Goal: Information Seeking & Learning: Learn about a topic

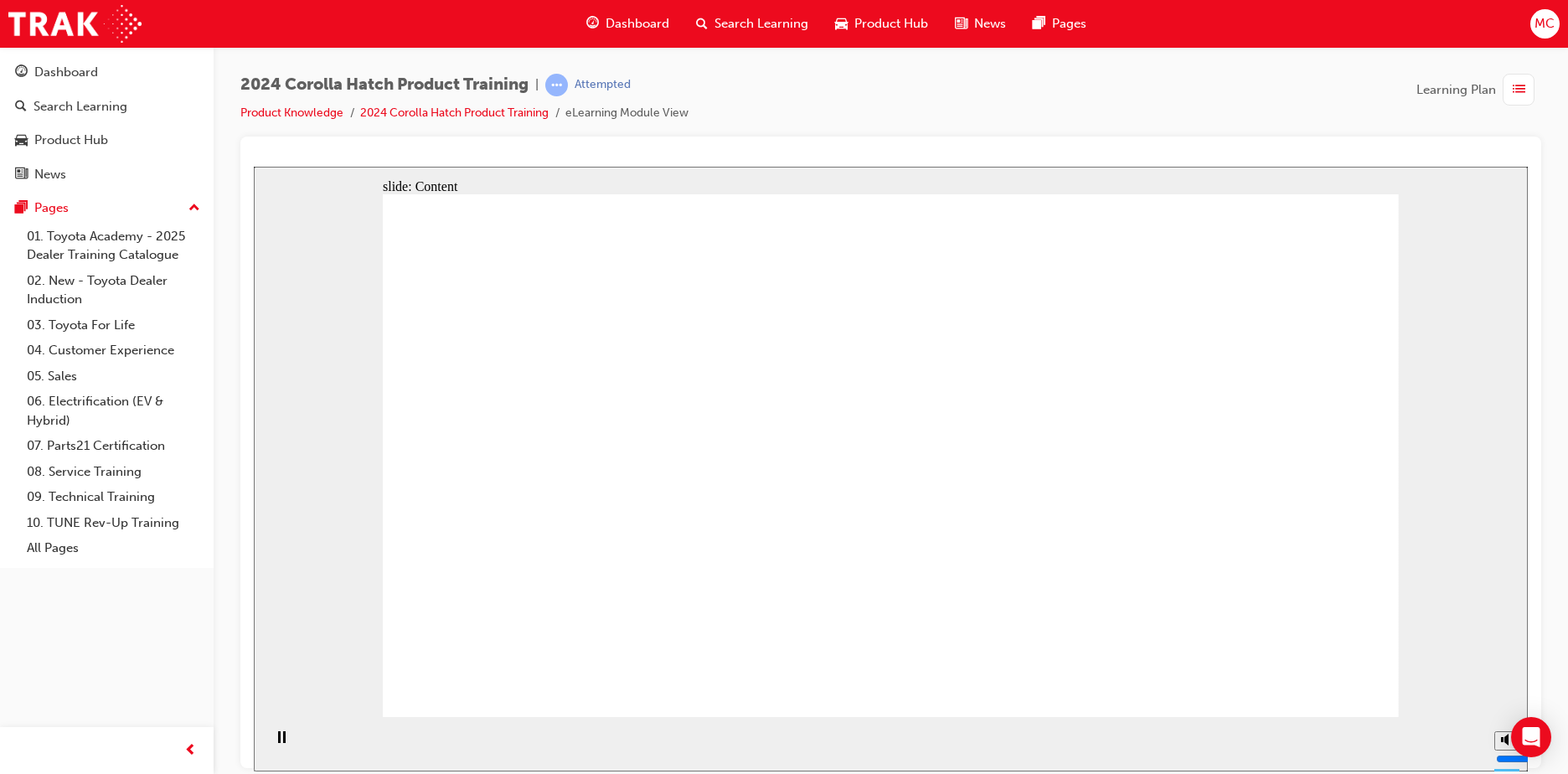
drag, startPoint x: 550, startPoint y: 481, endPoint x: 559, endPoint y: 484, distance: 9.5
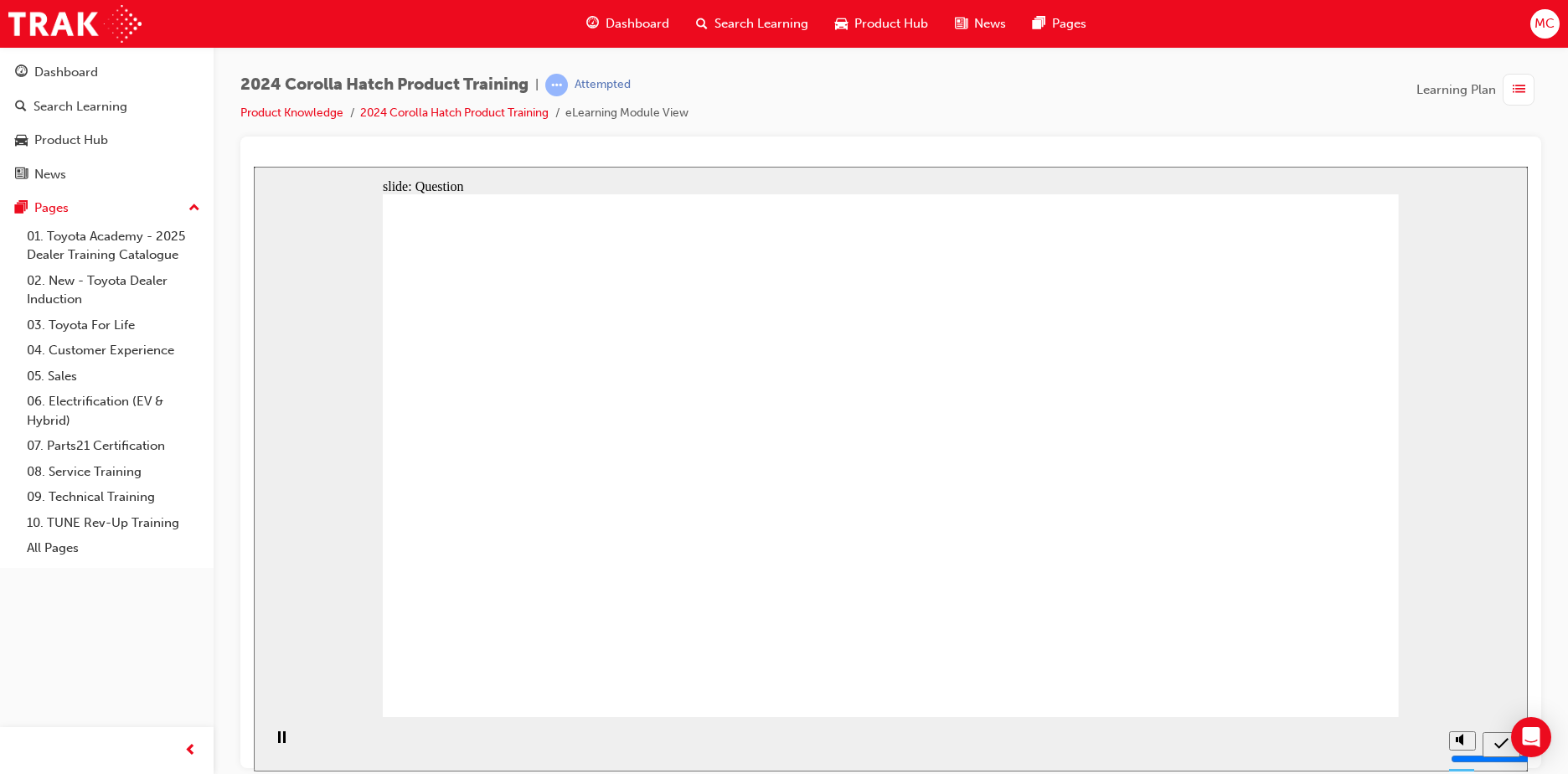
radio input "true"
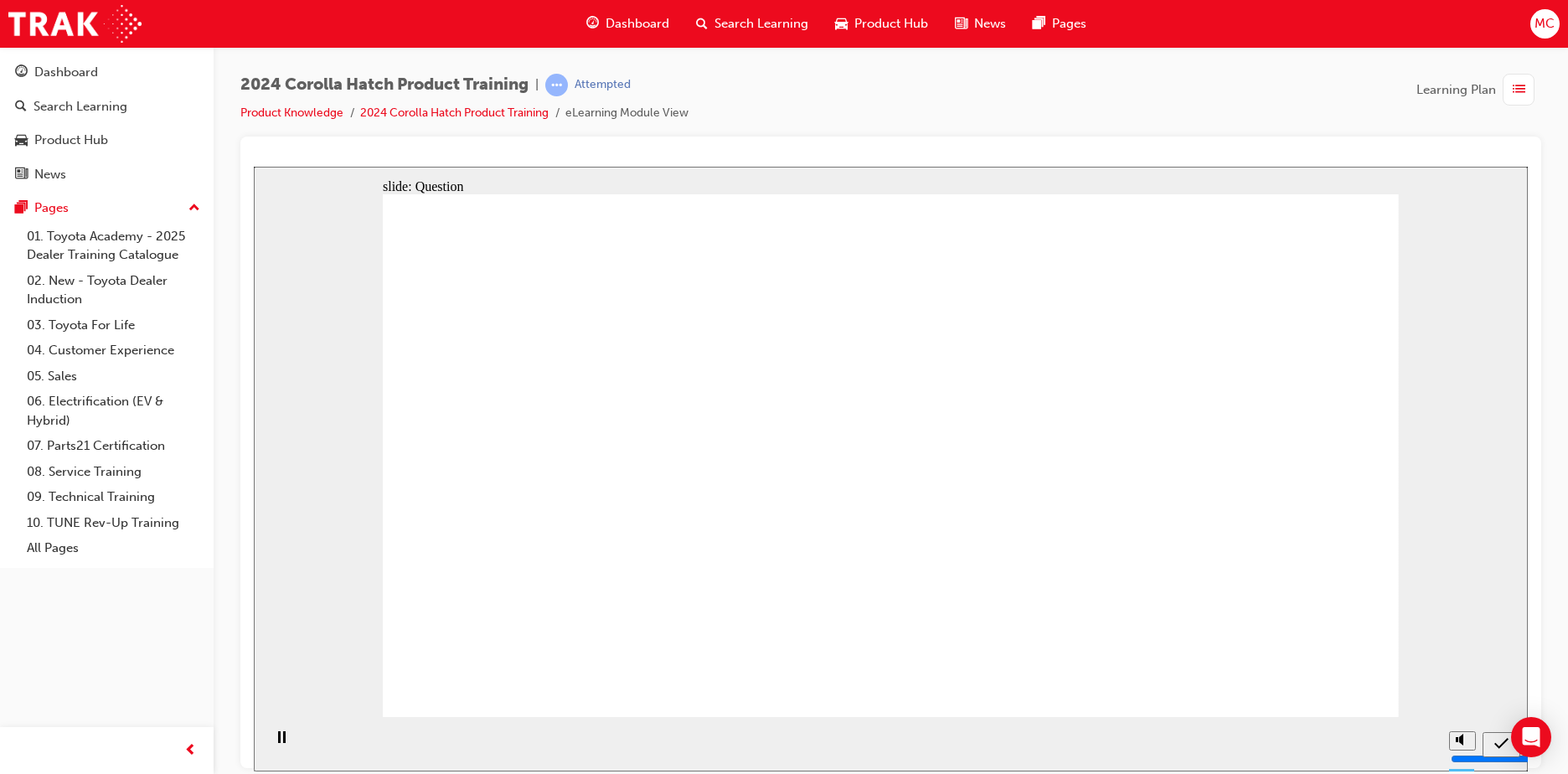
radio input "true"
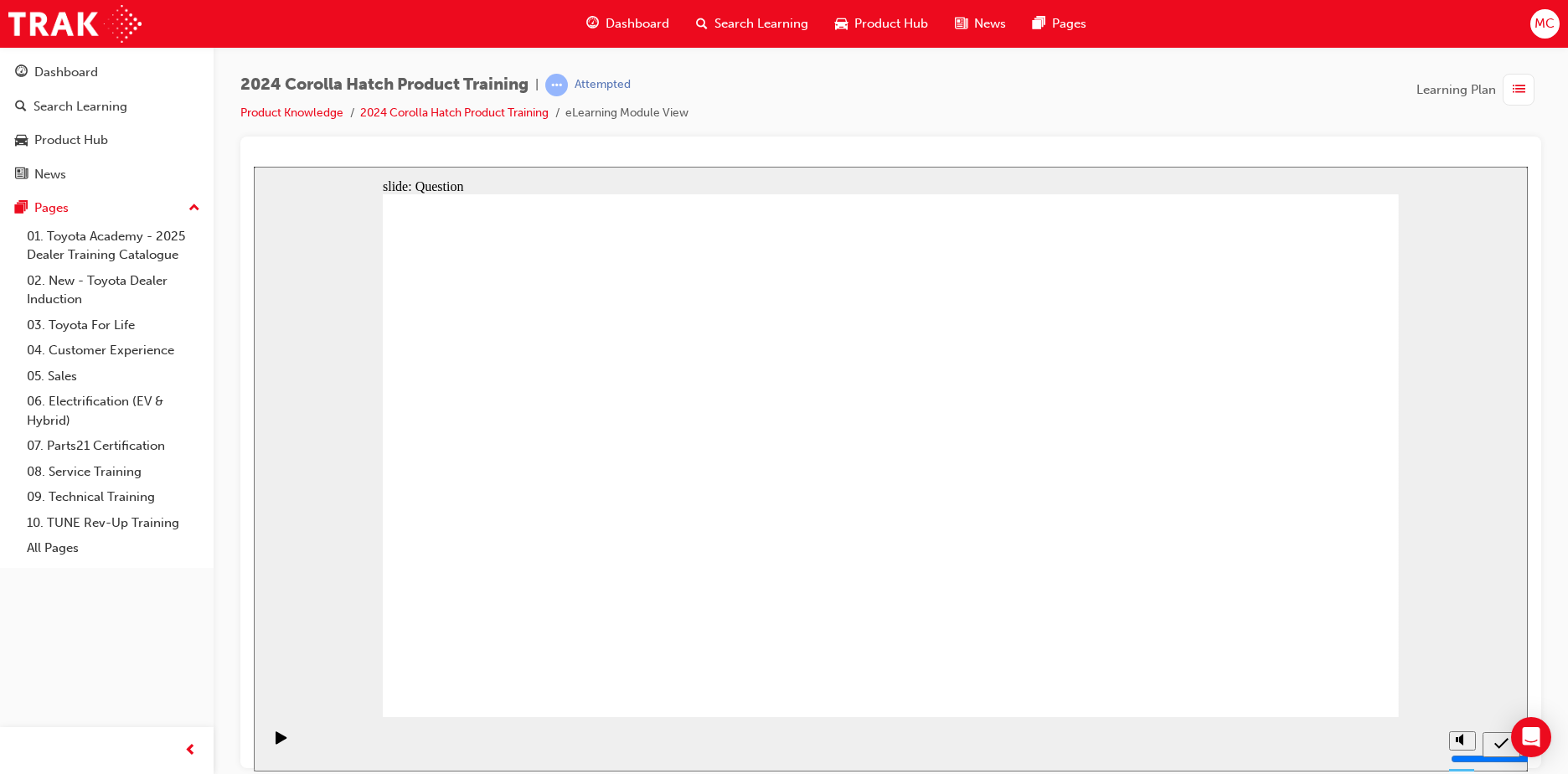
radio input "true"
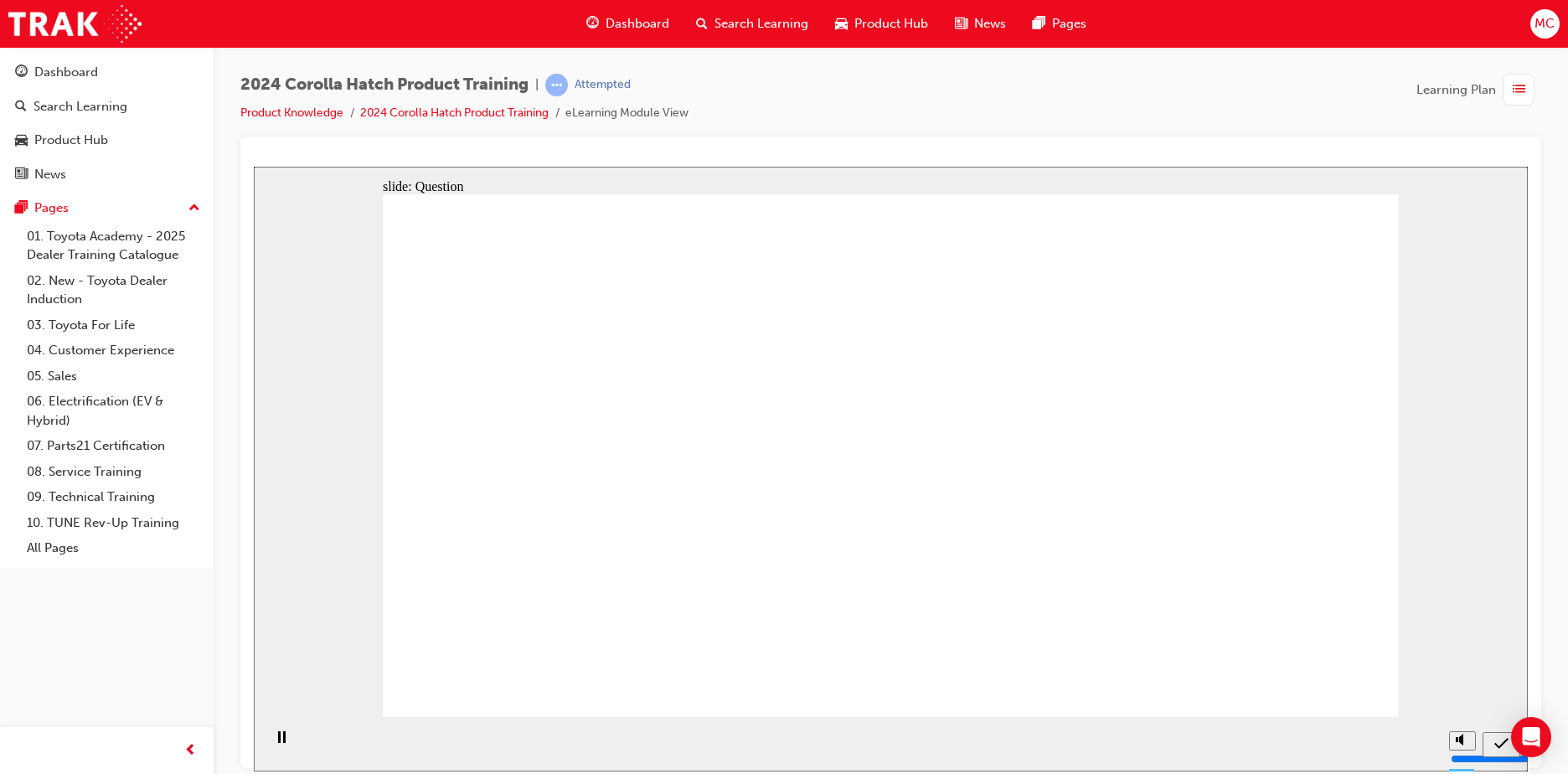
drag, startPoint x: 871, startPoint y: 458, endPoint x: 1245, endPoint y: 614, distance: 405.2
drag, startPoint x: 1231, startPoint y: 476, endPoint x: 1082, endPoint y: 640, distance: 221.6
drag, startPoint x: 1075, startPoint y: 609, endPoint x: 1218, endPoint y: 466, distance: 202.2
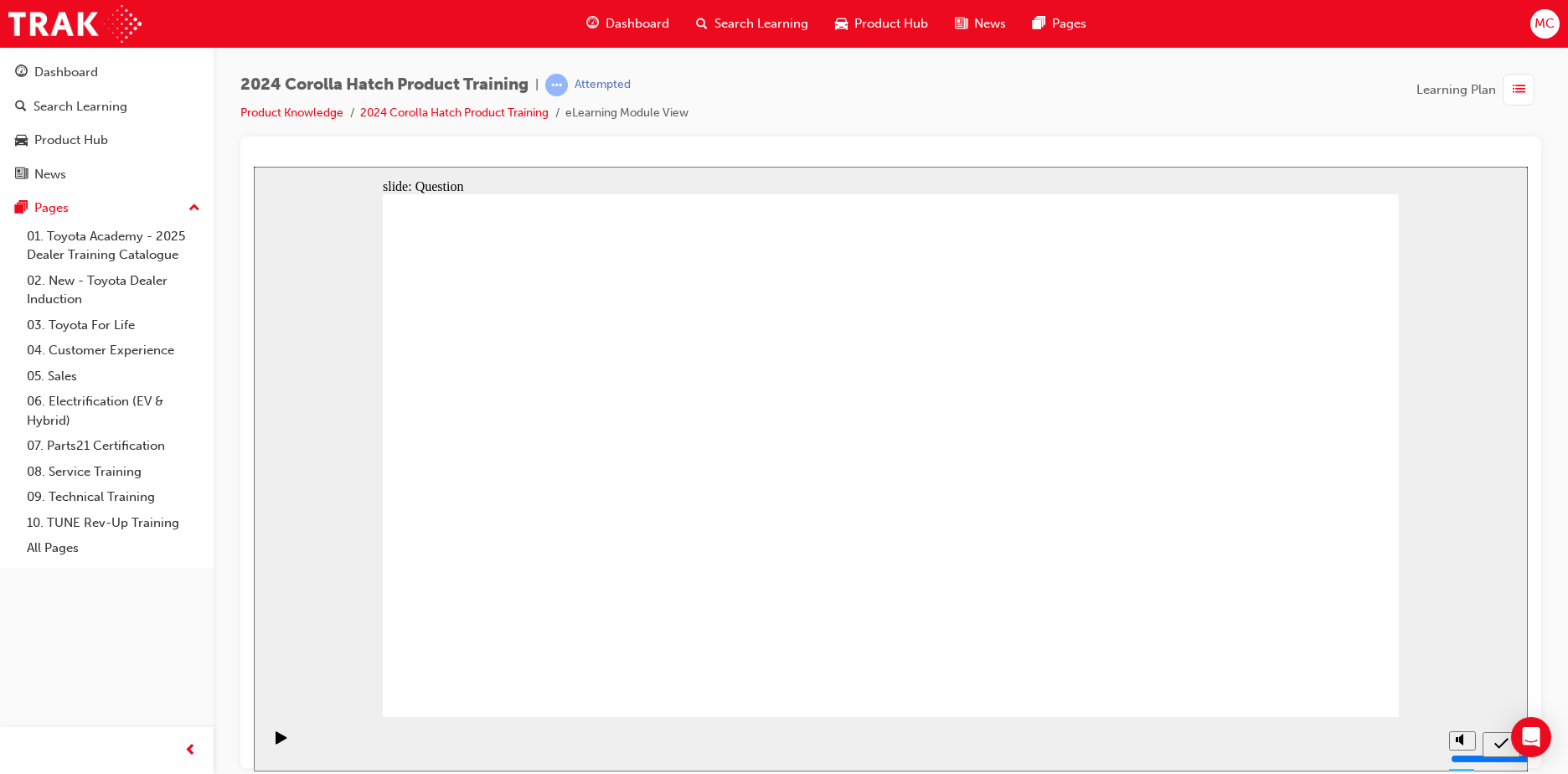
drag, startPoint x: 1253, startPoint y: 594, endPoint x: 1053, endPoint y: 587, distance: 200.1
drag, startPoint x: 1223, startPoint y: 429, endPoint x: 1245, endPoint y: 604, distance: 176.4
drag, startPoint x: 1057, startPoint y: 472, endPoint x: 907, endPoint y: 616, distance: 207.9
drag, startPoint x: 761, startPoint y: 445, endPoint x: 631, endPoint y: 585, distance: 191.0
drag, startPoint x: 626, startPoint y: 526, endPoint x: 699, endPoint y: 603, distance: 106.1
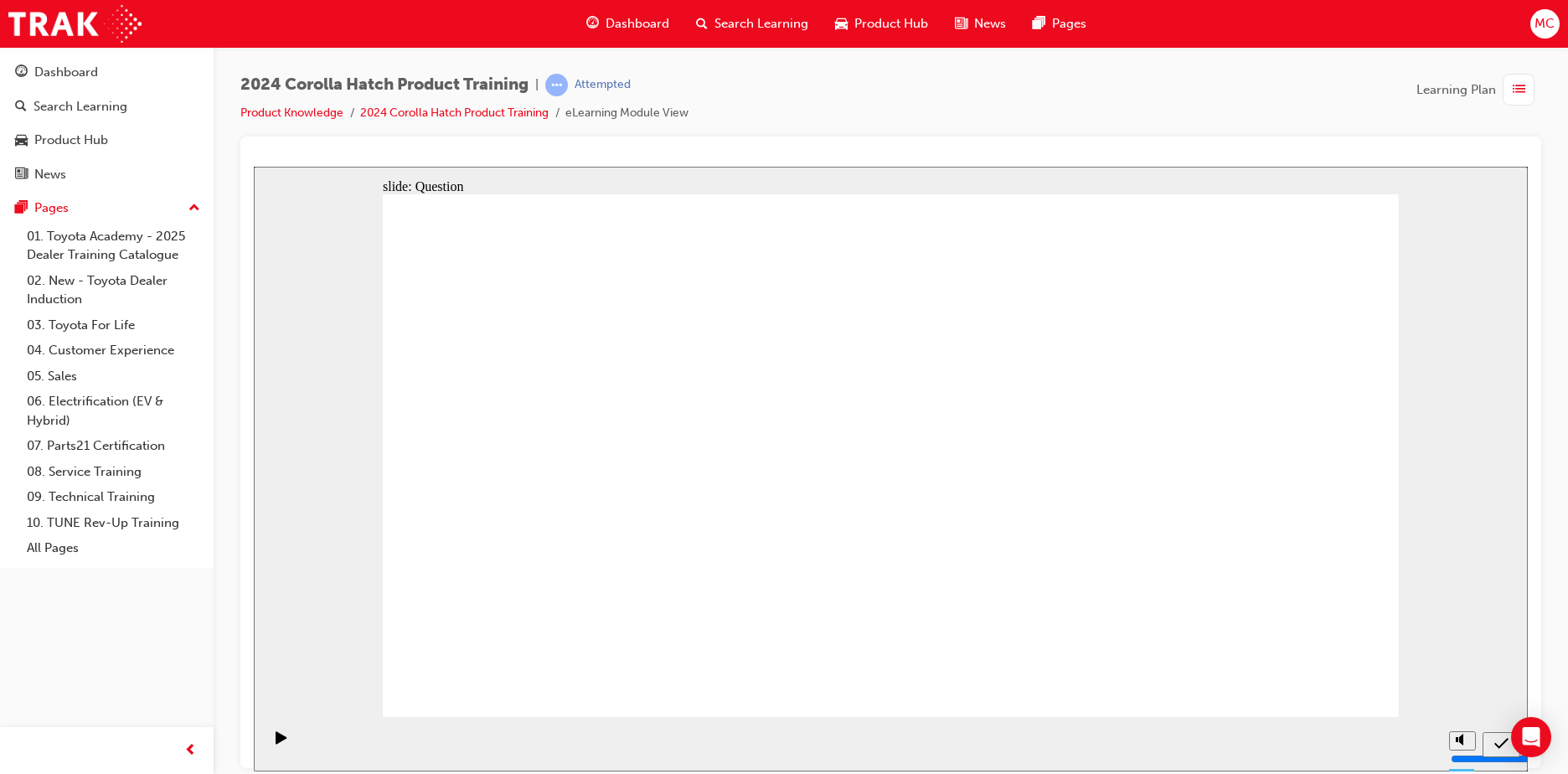
radio input "true"
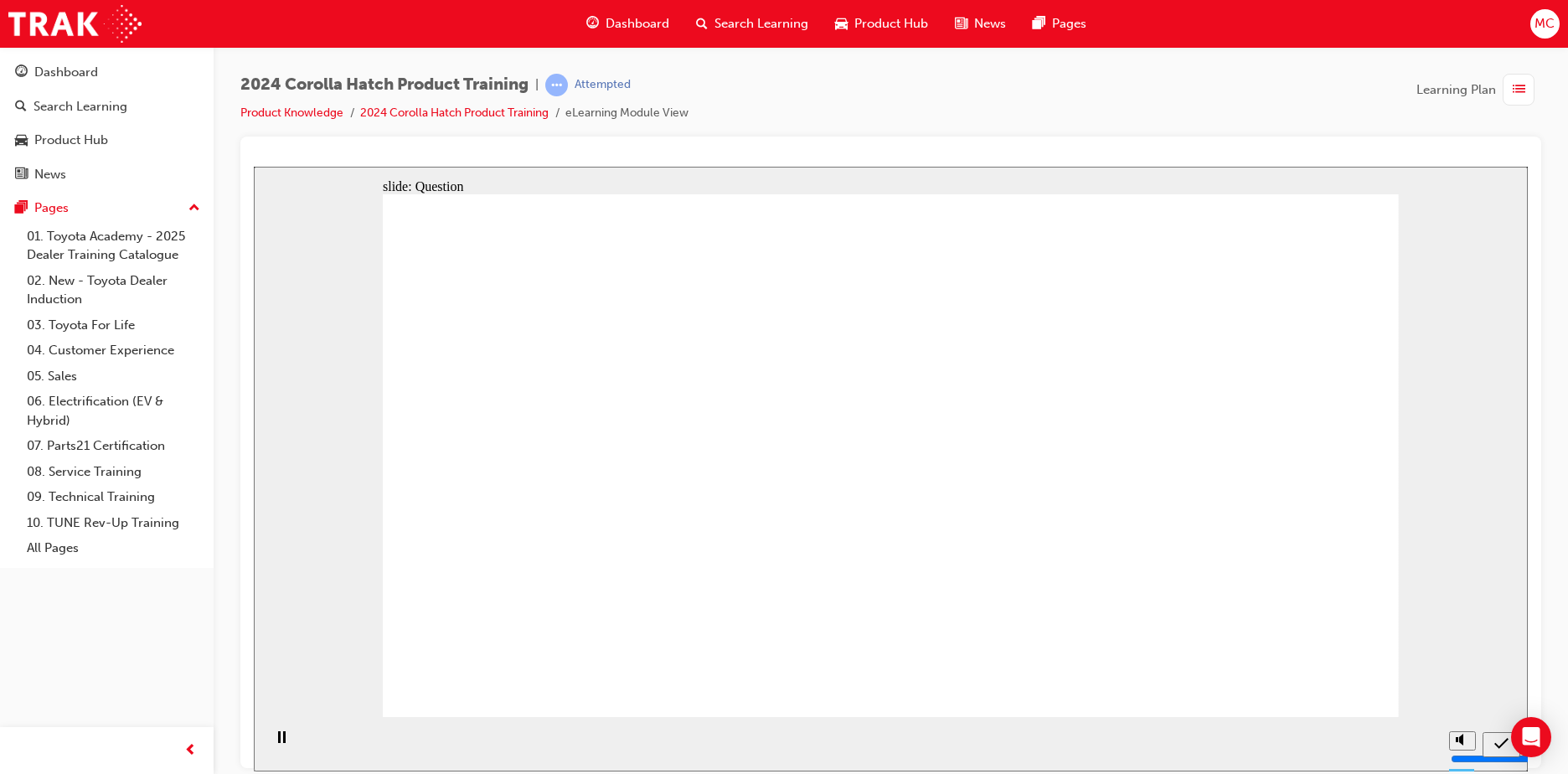
drag, startPoint x: 917, startPoint y: 547, endPoint x: 915, endPoint y: 557, distance: 10.2
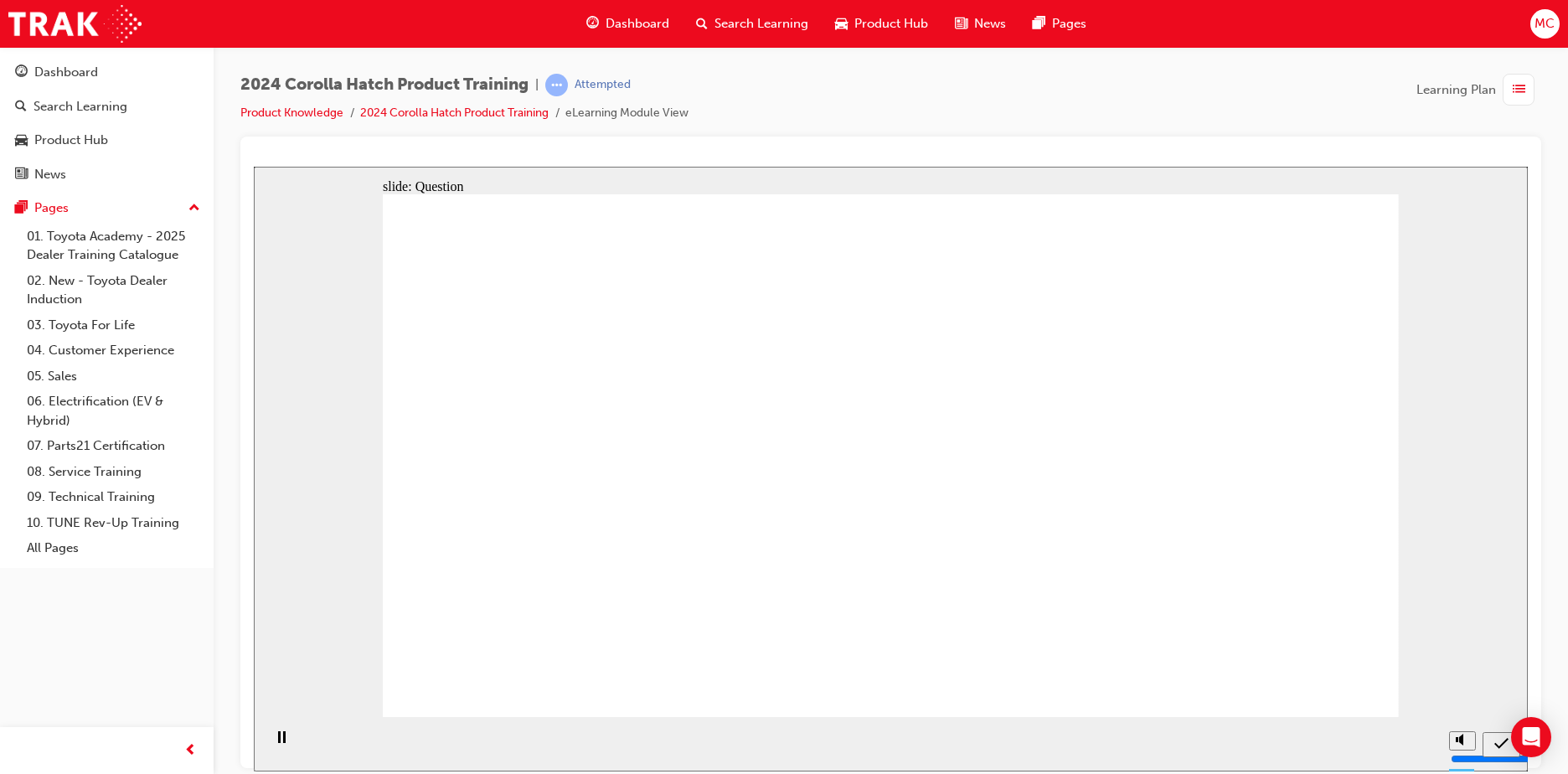
radio input "true"
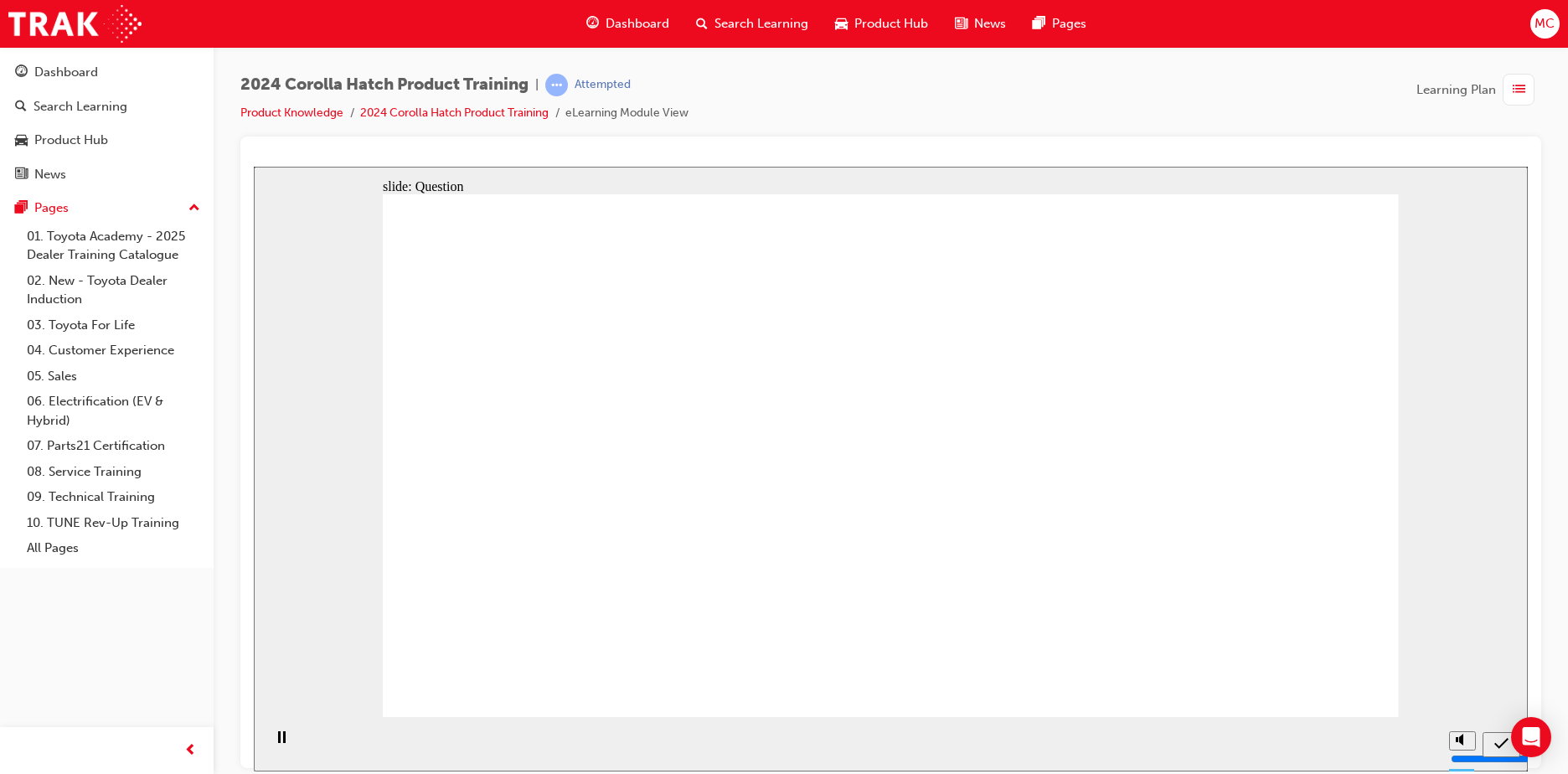
radio input "true"
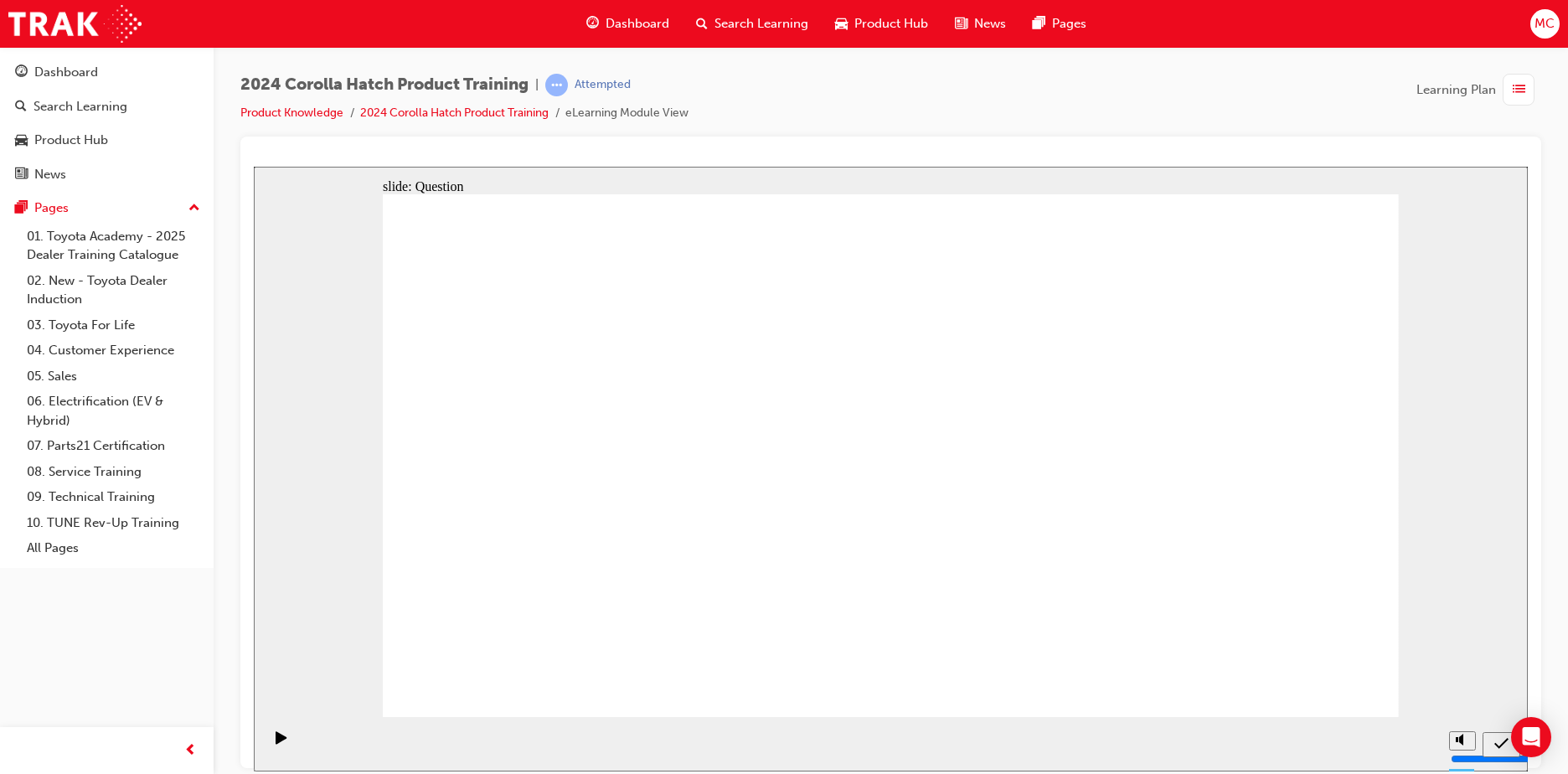
drag, startPoint x: 891, startPoint y: 447, endPoint x: 1050, endPoint y: 593, distance: 215.9
drag, startPoint x: 1208, startPoint y: 448, endPoint x: 1210, endPoint y: 599, distance: 151.0
drag, startPoint x: 1073, startPoint y: 450, endPoint x: 872, endPoint y: 560, distance: 229.1
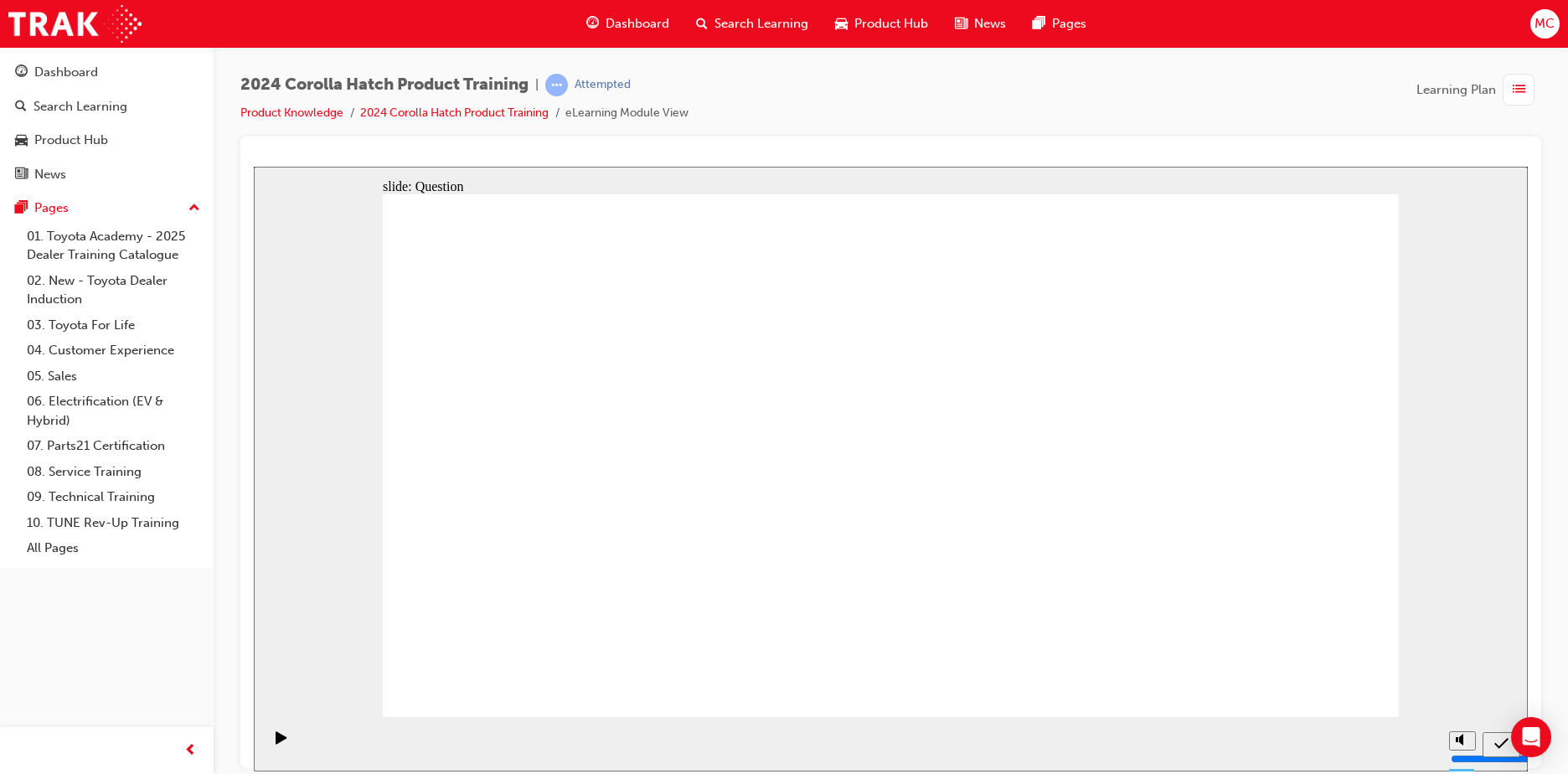
drag, startPoint x: 766, startPoint y: 464, endPoint x: 614, endPoint y: 620, distance: 217.8
drag, startPoint x: 614, startPoint y: 503, endPoint x: 708, endPoint y: 586, distance: 125.4
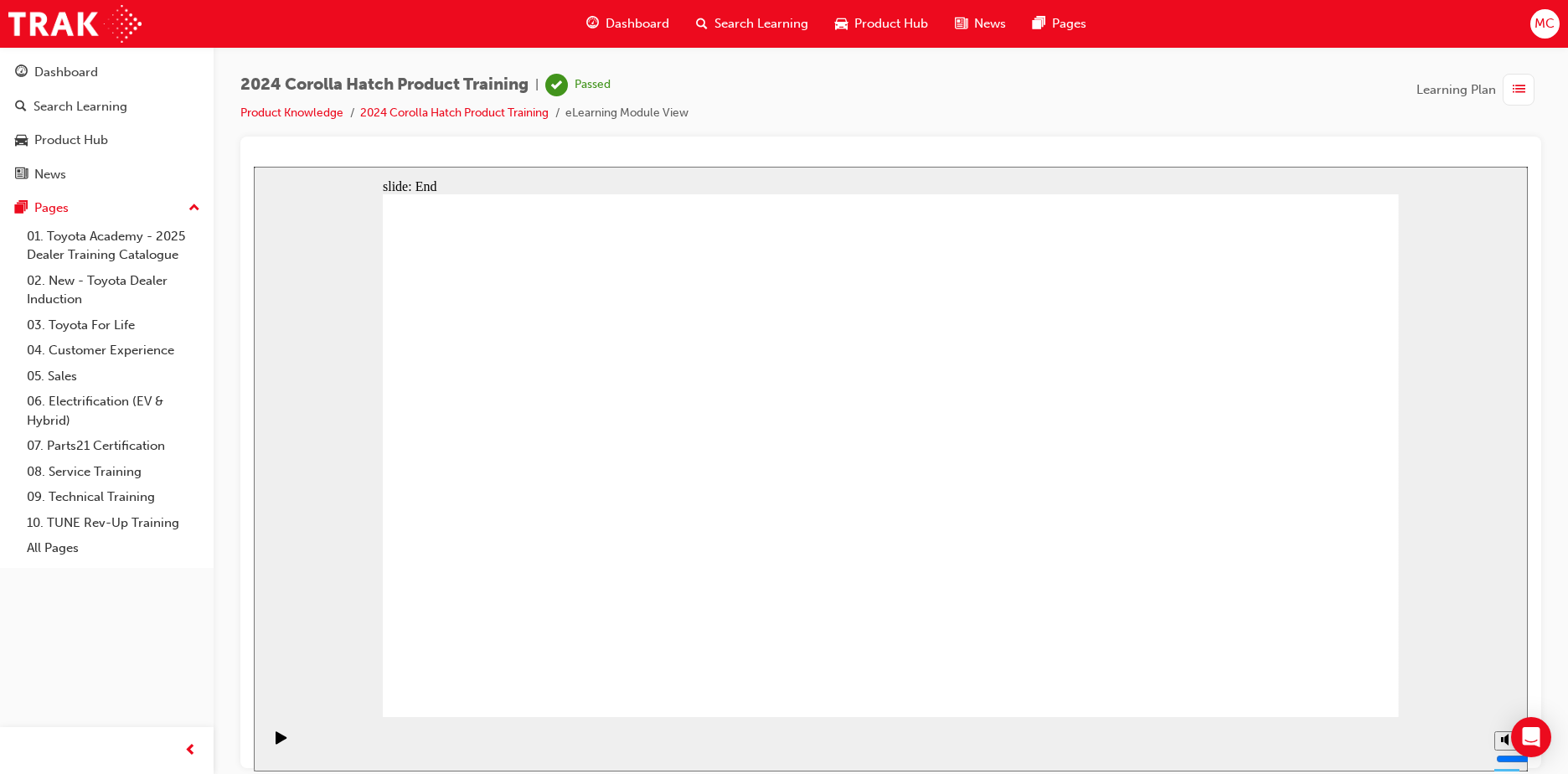
click at [640, 34] on div "Dashboard" at bounding box center [628, 24] width 110 height 34
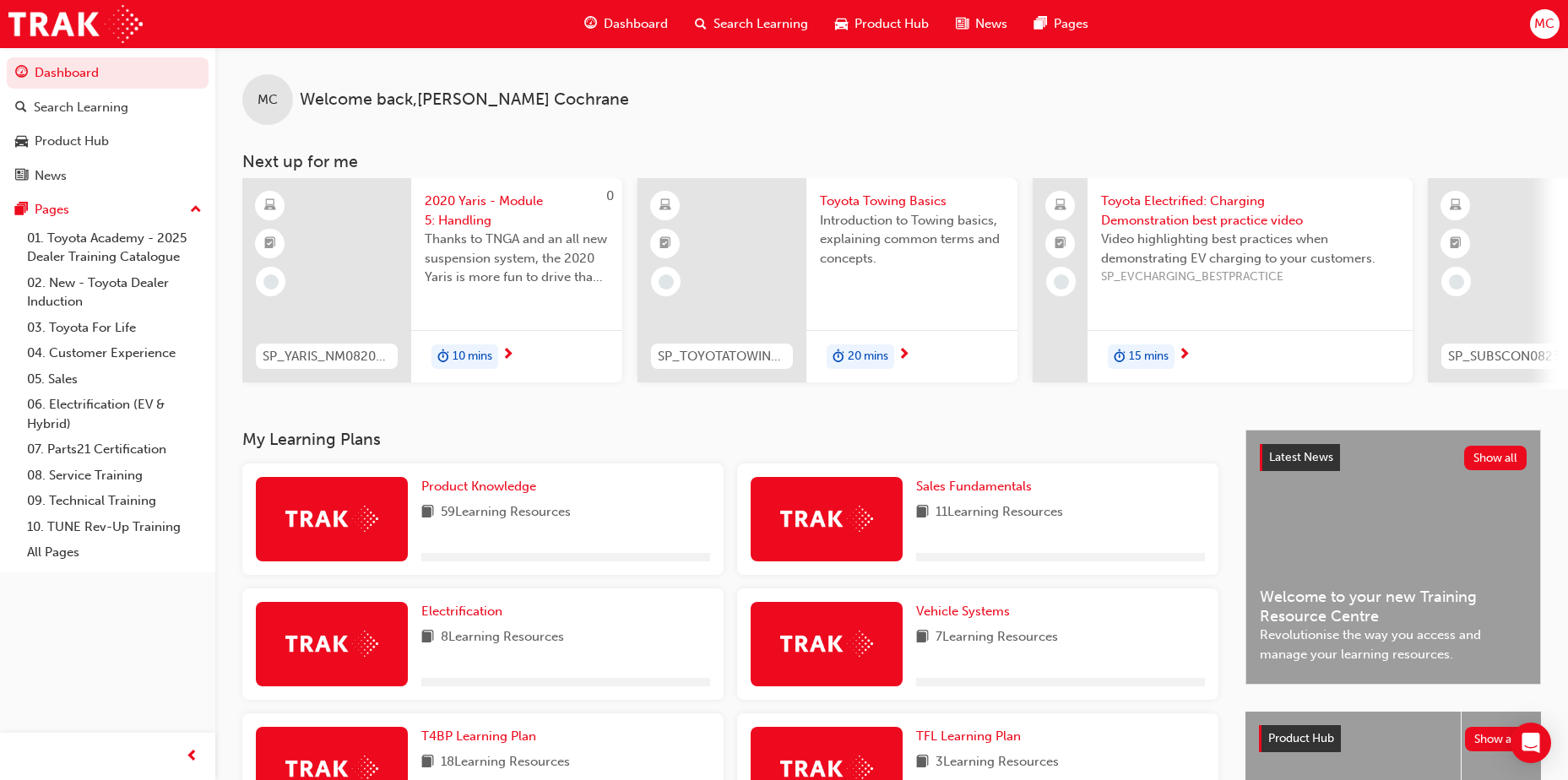
click at [350, 502] on div at bounding box center [332, 519] width 152 height 85
click at [472, 486] on span "Product Knowledge" at bounding box center [479, 486] width 115 height 15
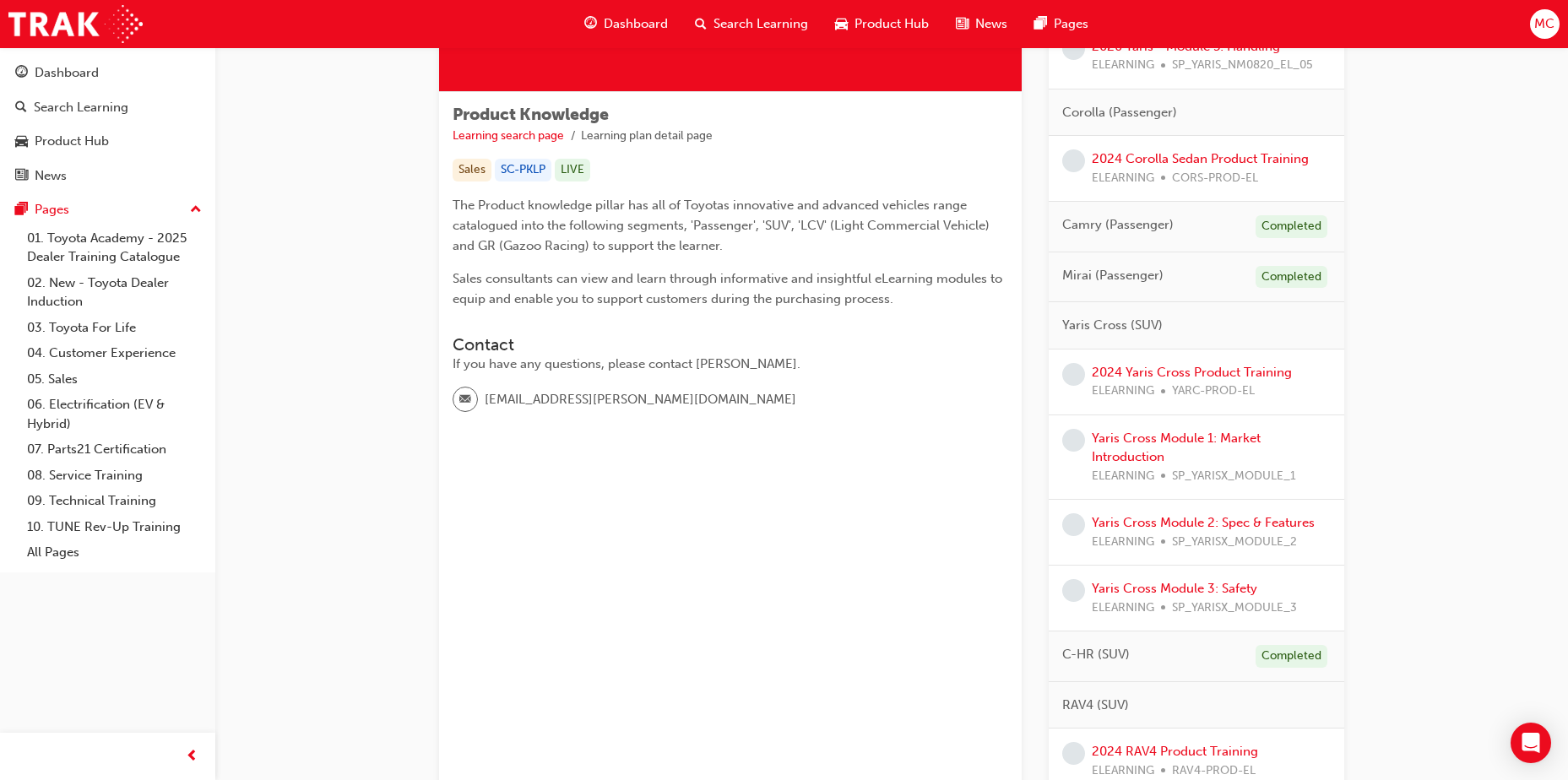
scroll to position [253, 0]
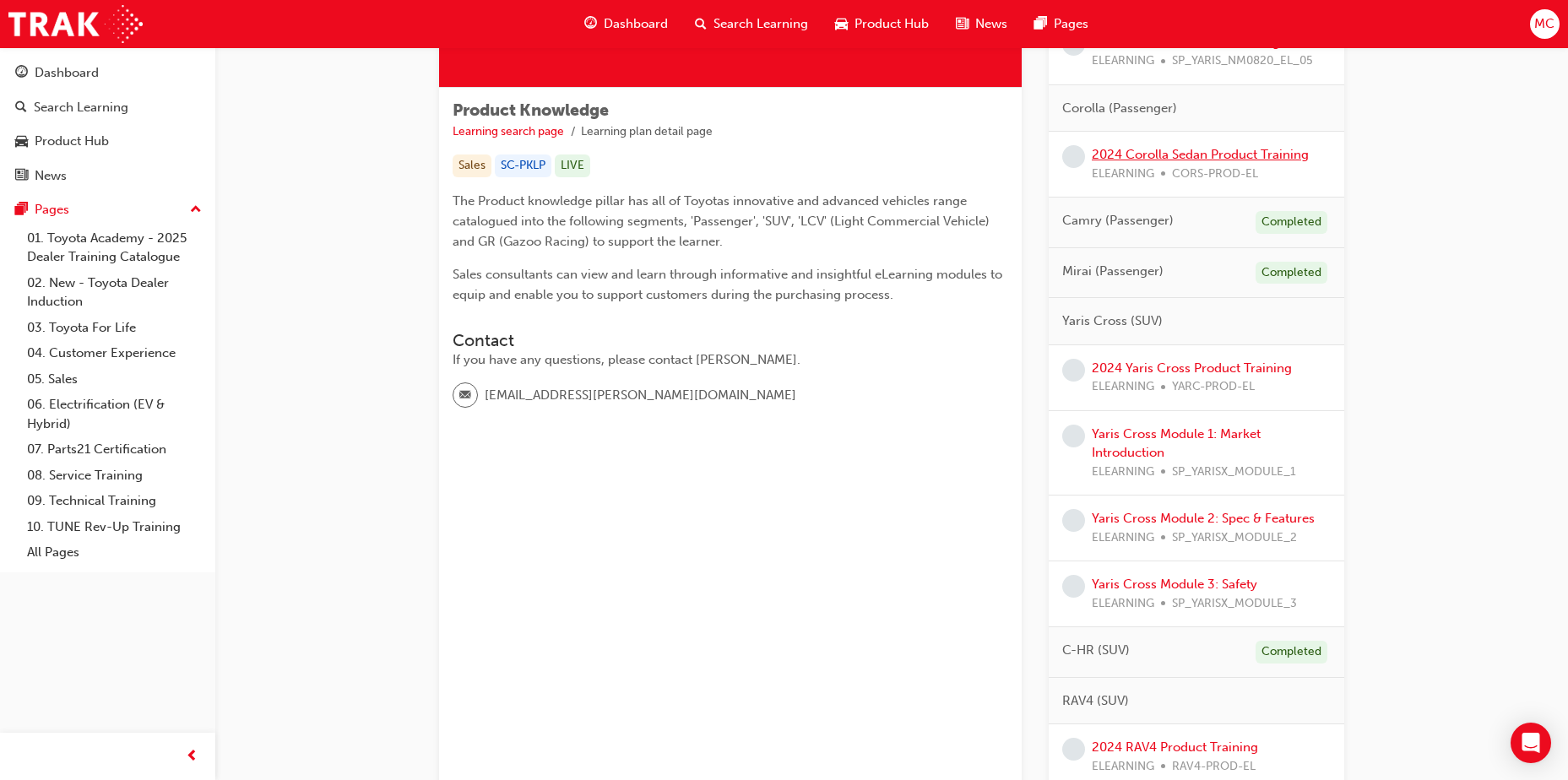
click at [1204, 152] on link "2024 Corolla Sedan Product Training" at bounding box center [1200, 155] width 217 height 15
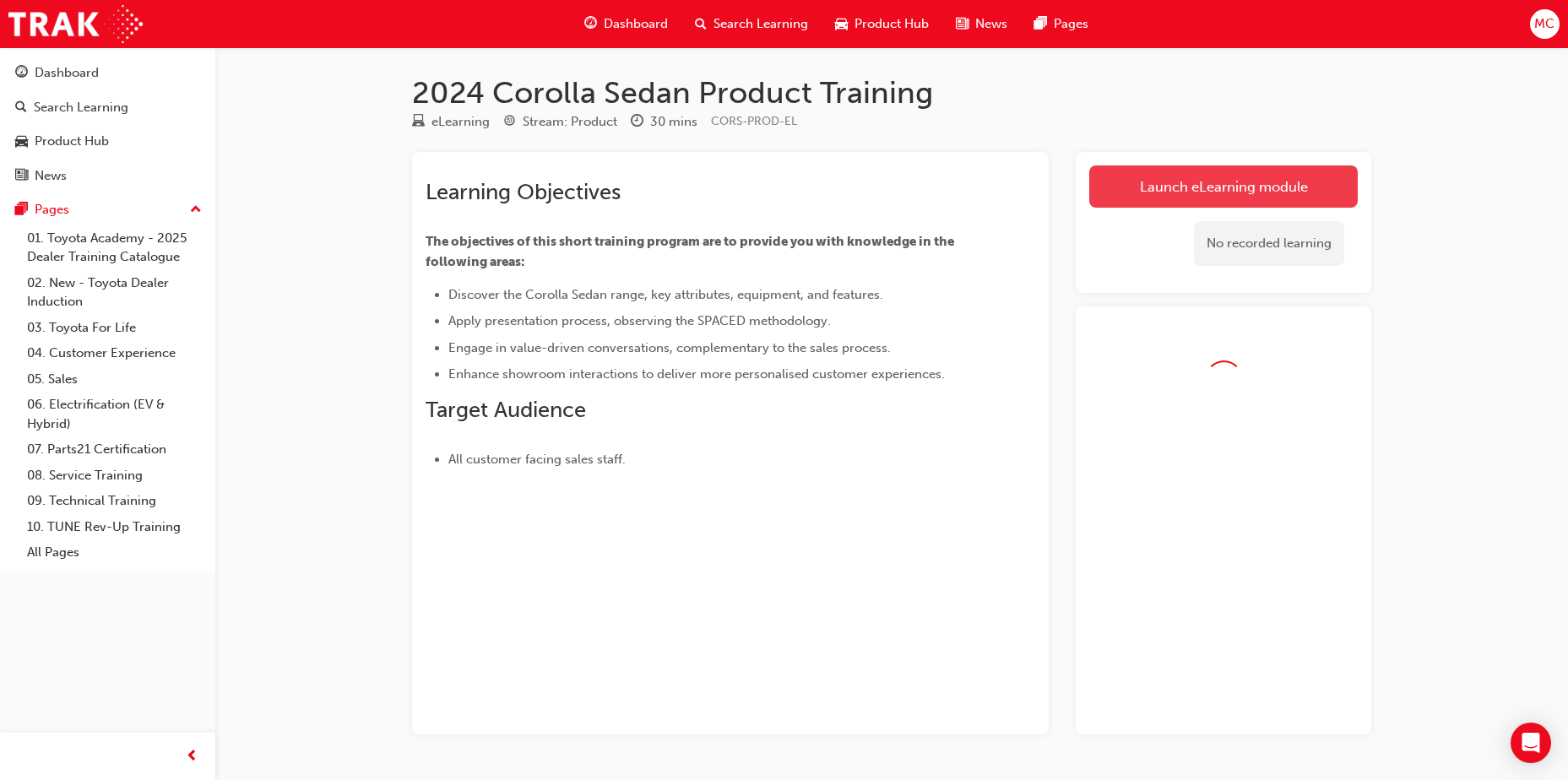
click at [1186, 186] on link "Launch eLearning module" at bounding box center [1223, 187] width 268 height 42
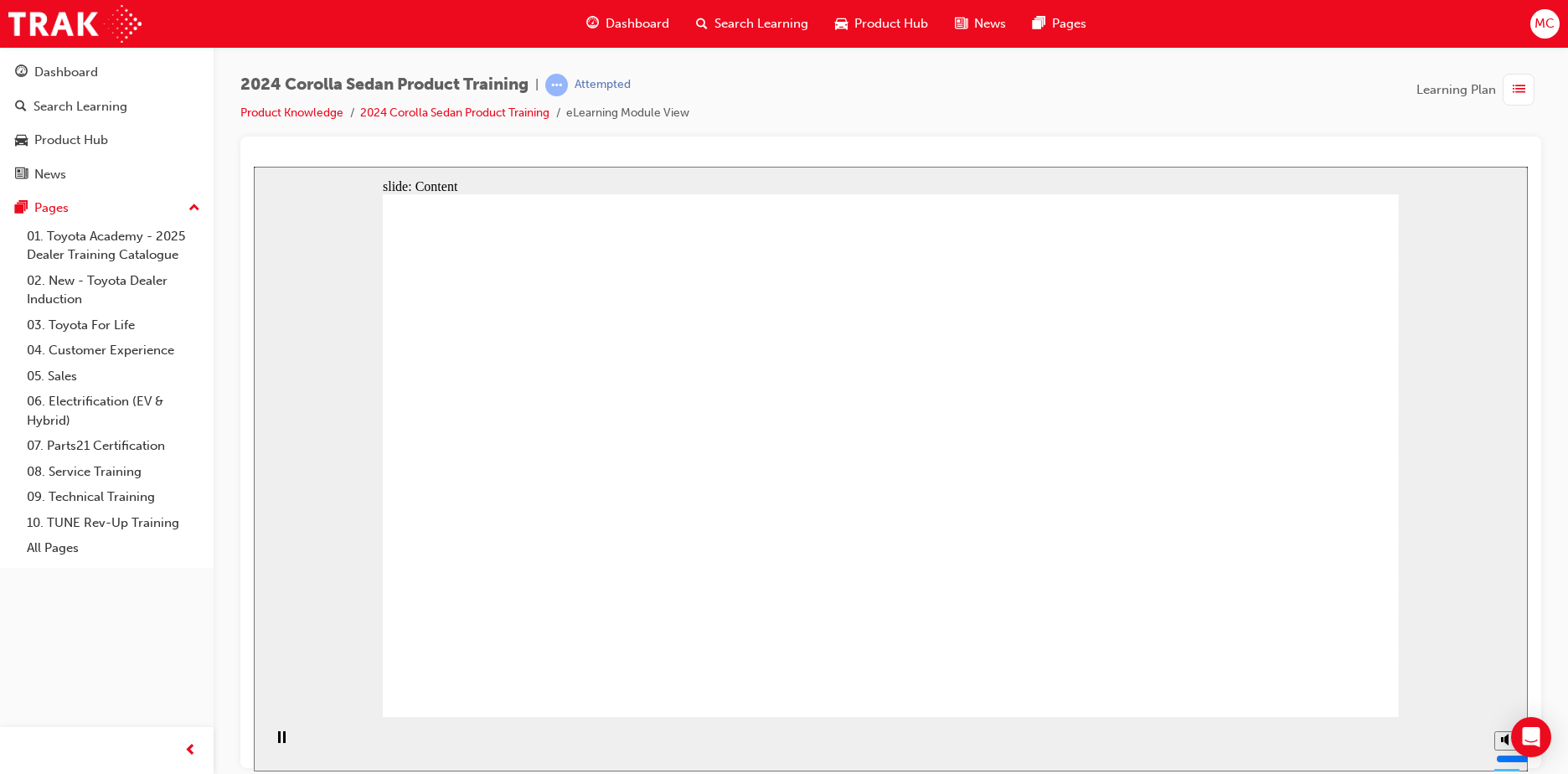
drag, startPoint x: 536, startPoint y: 452, endPoint x: 548, endPoint y: 504, distance: 53.4
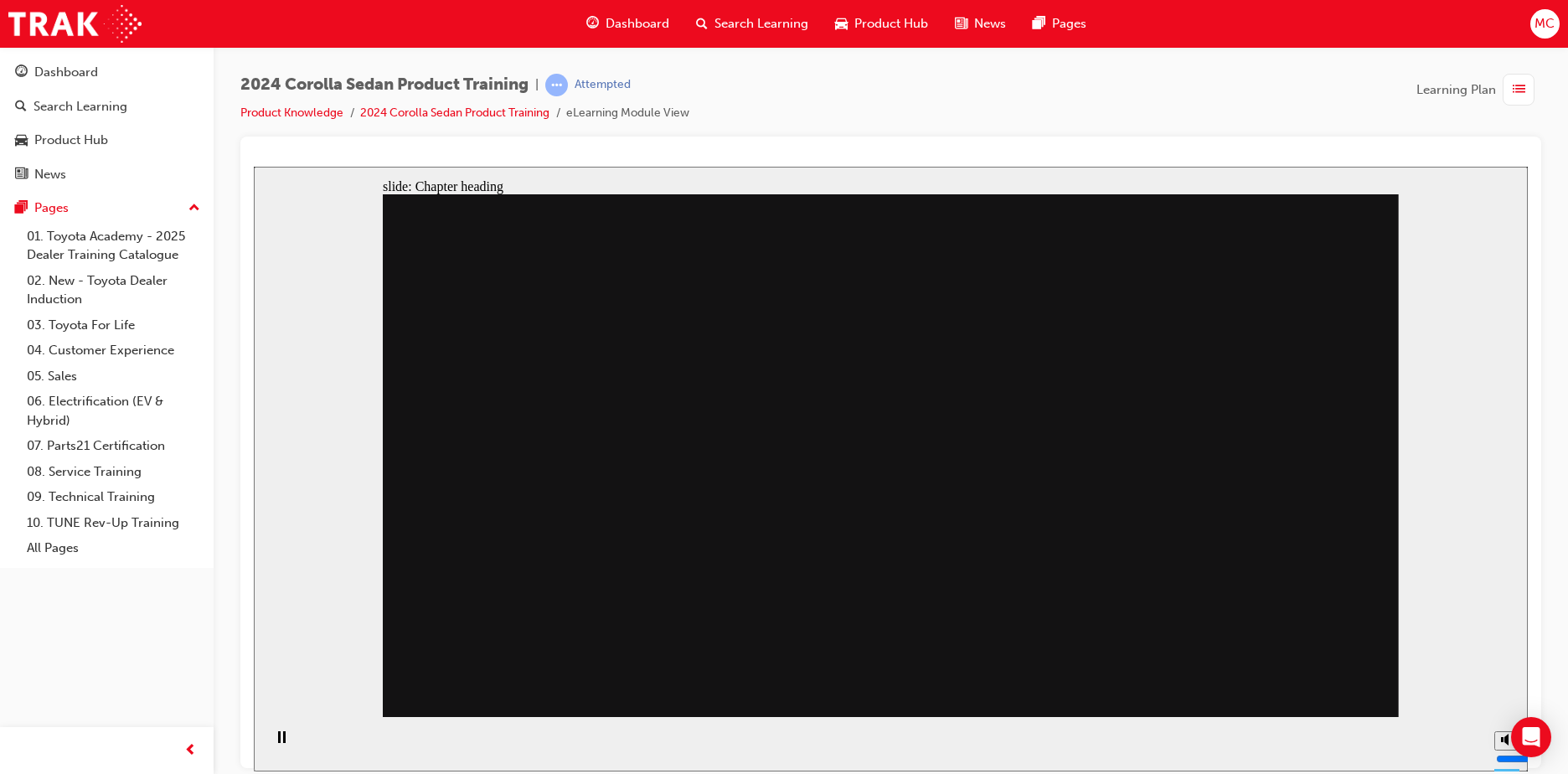
drag, startPoint x: 672, startPoint y: 556, endPoint x: 762, endPoint y: 547, distance: 90.4
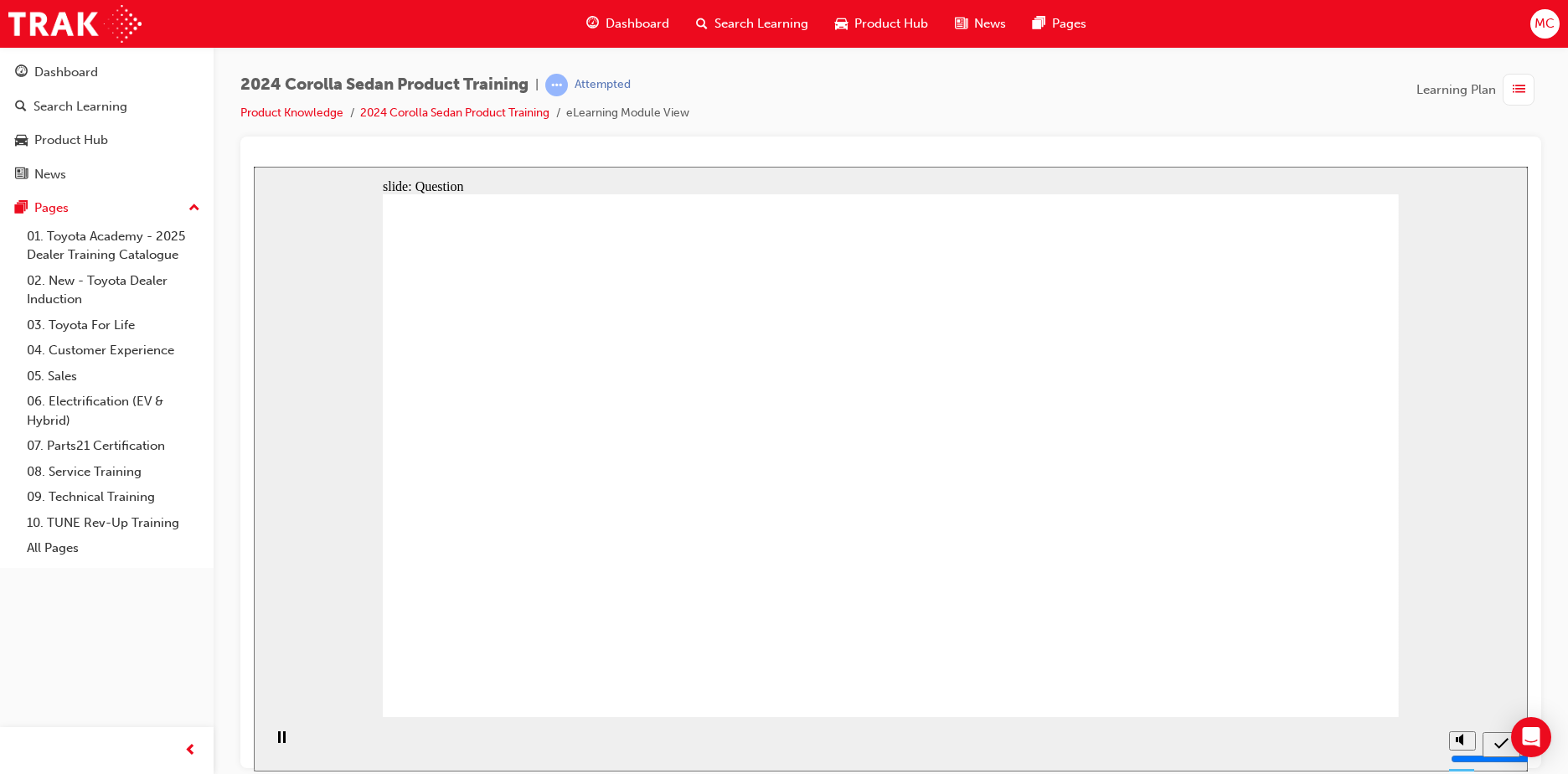
radio input "true"
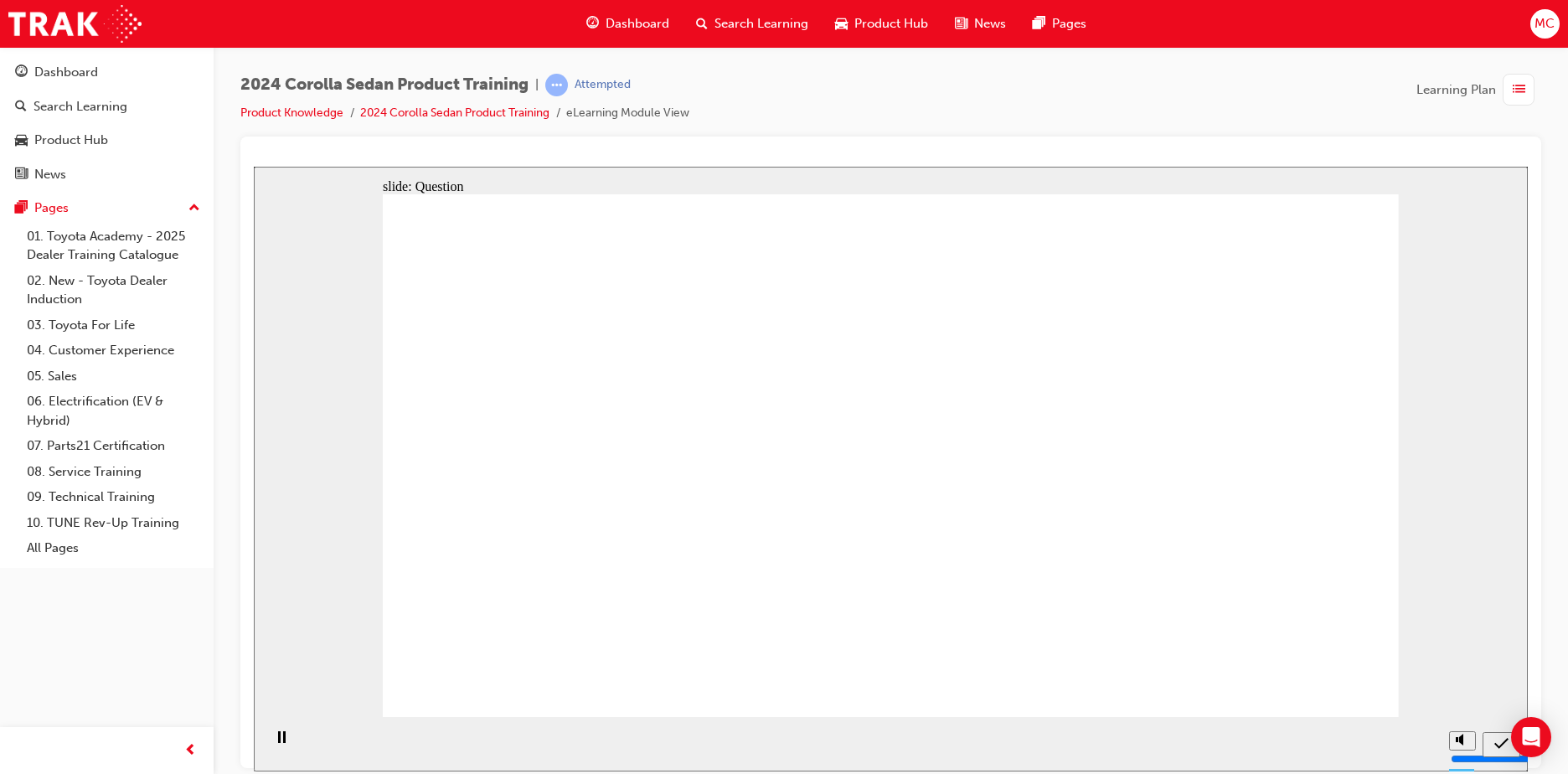
radio input "true"
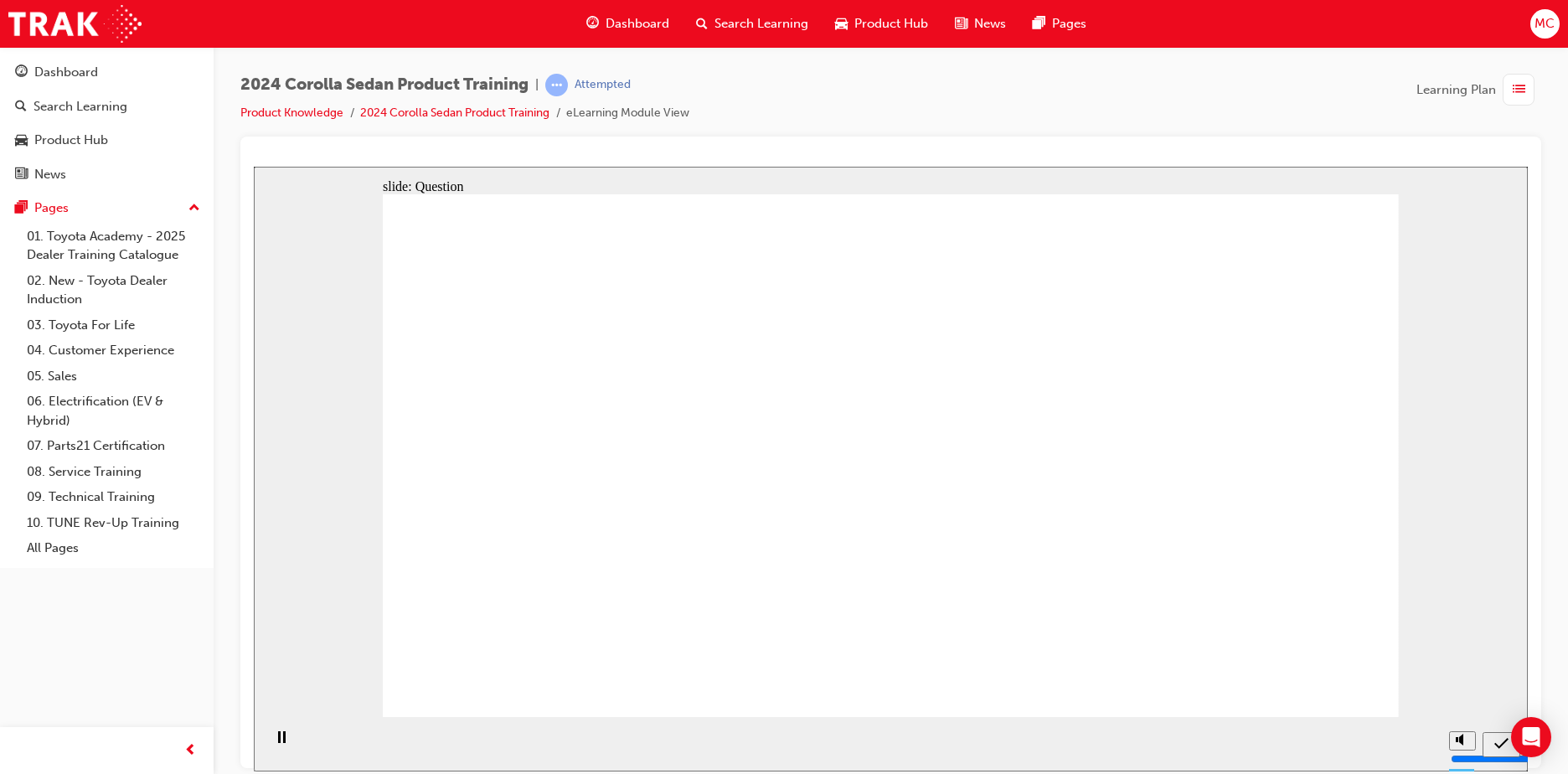
radio input "true"
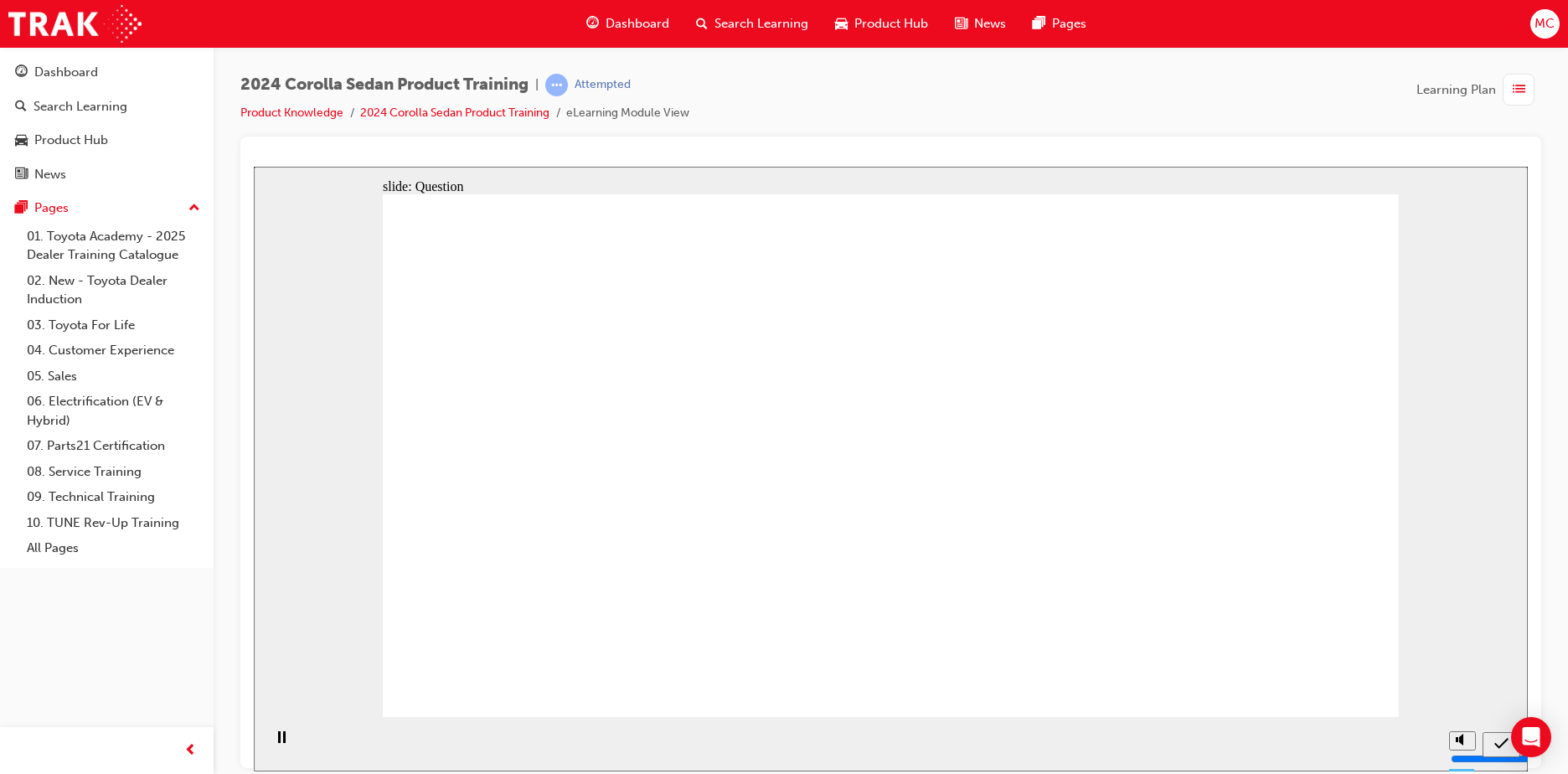
drag, startPoint x: 598, startPoint y: 434, endPoint x: 1083, endPoint y: 587, distance: 508.6
drag, startPoint x: 1122, startPoint y: 463, endPoint x: 796, endPoint y: 599, distance: 353.2
drag, startPoint x: 938, startPoint y: 465, endPoint x: 630, endPoint y: 622, distance: 345.7
drag, startPoint x: 793, startPoint y: 473, endPoint x: 993, endPoint y: 604, distance: 239.1
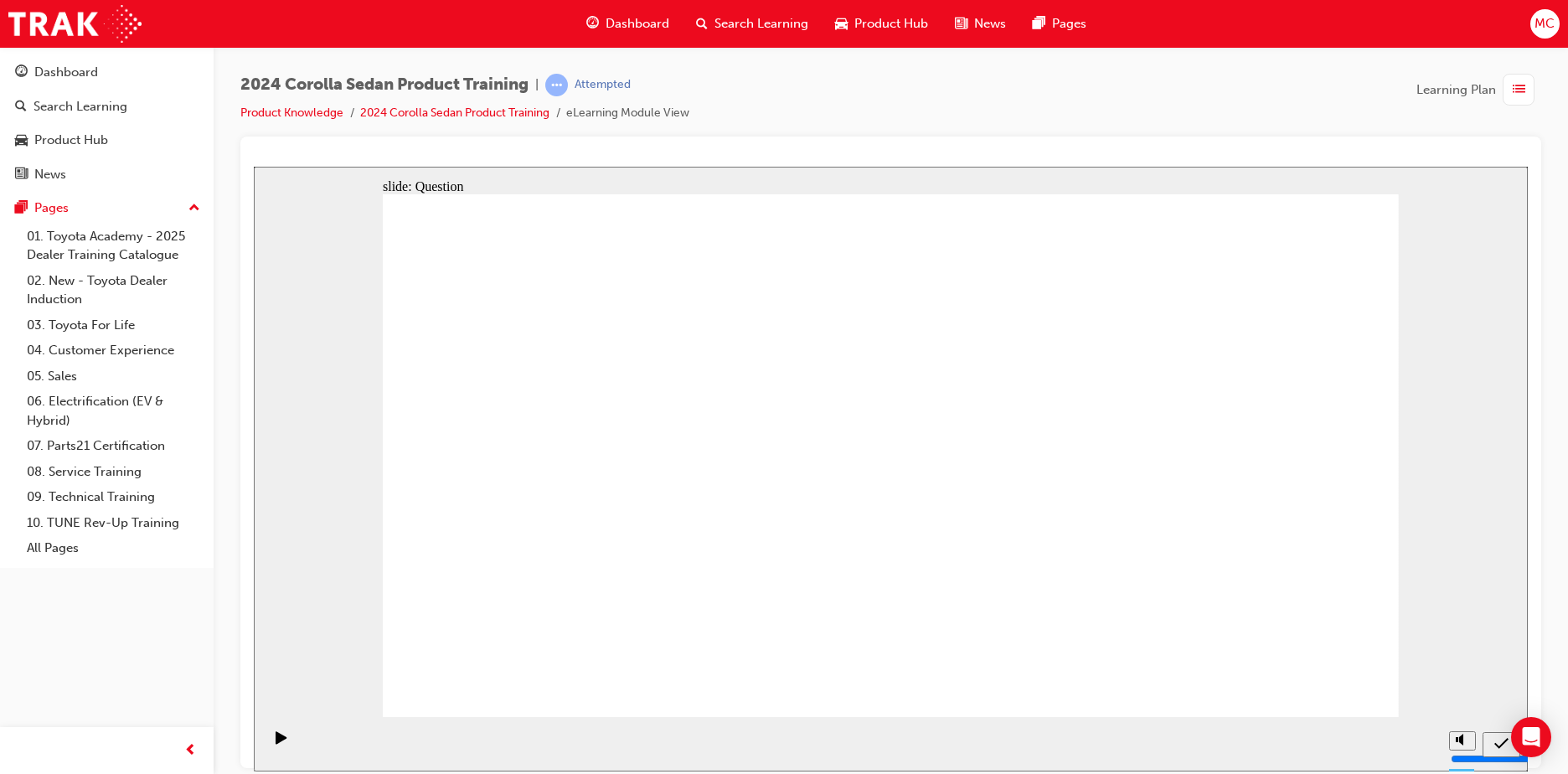
drag, startPoint x: 896, startPoint y: 599, endPoint x: 896, endPoint y: 585, distance: 14.0
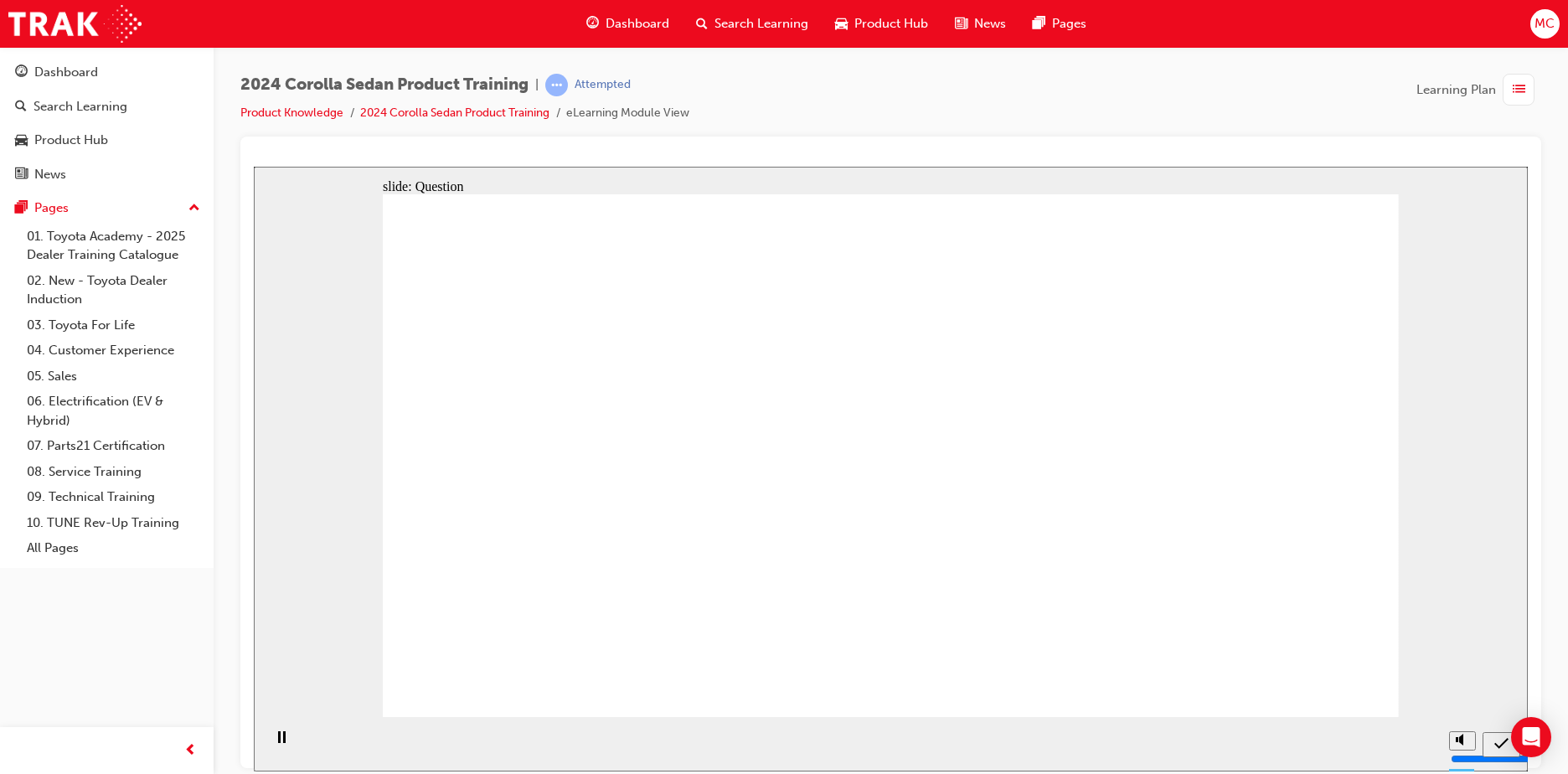
radio input "true"
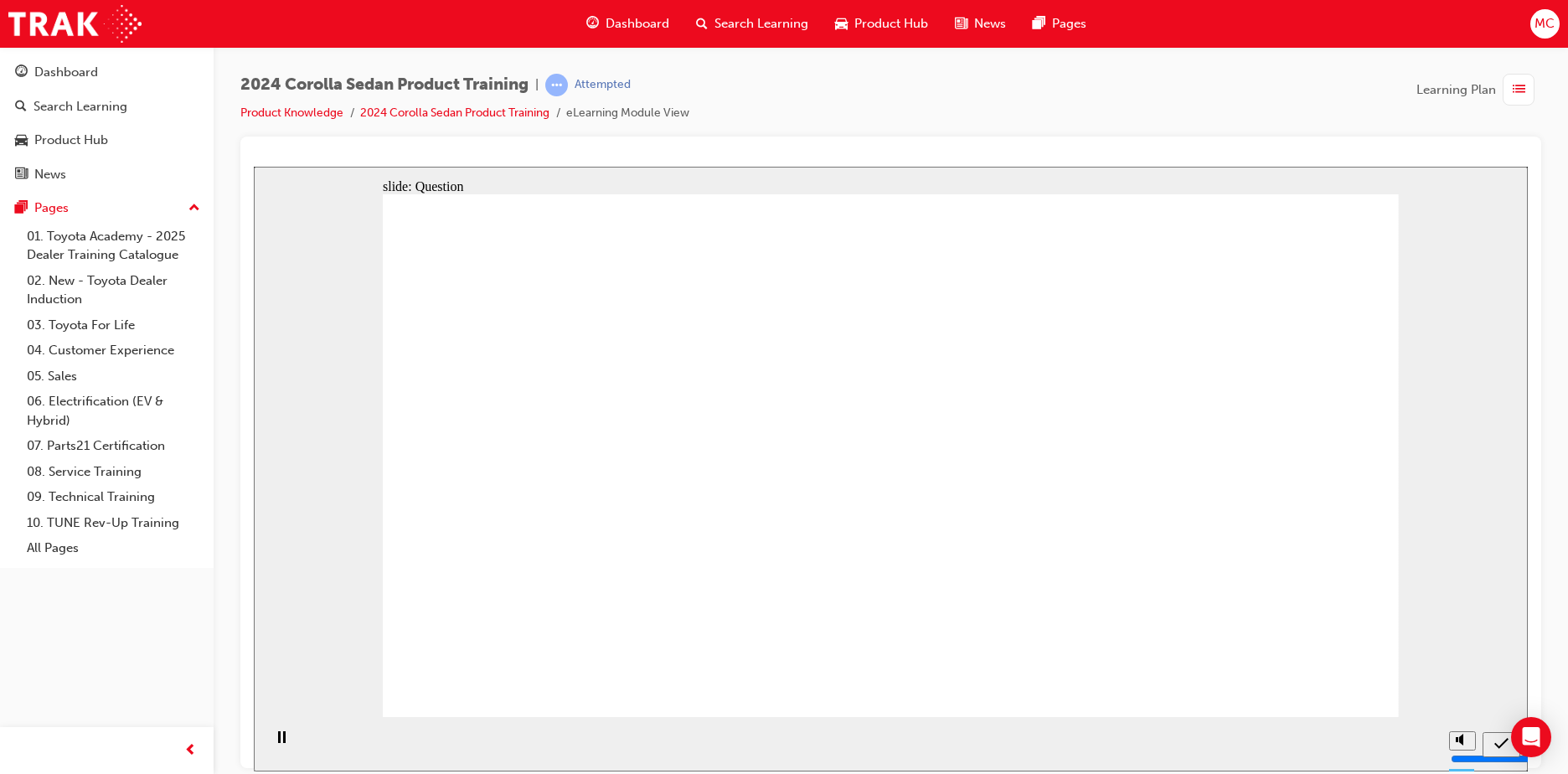
radio input "true"
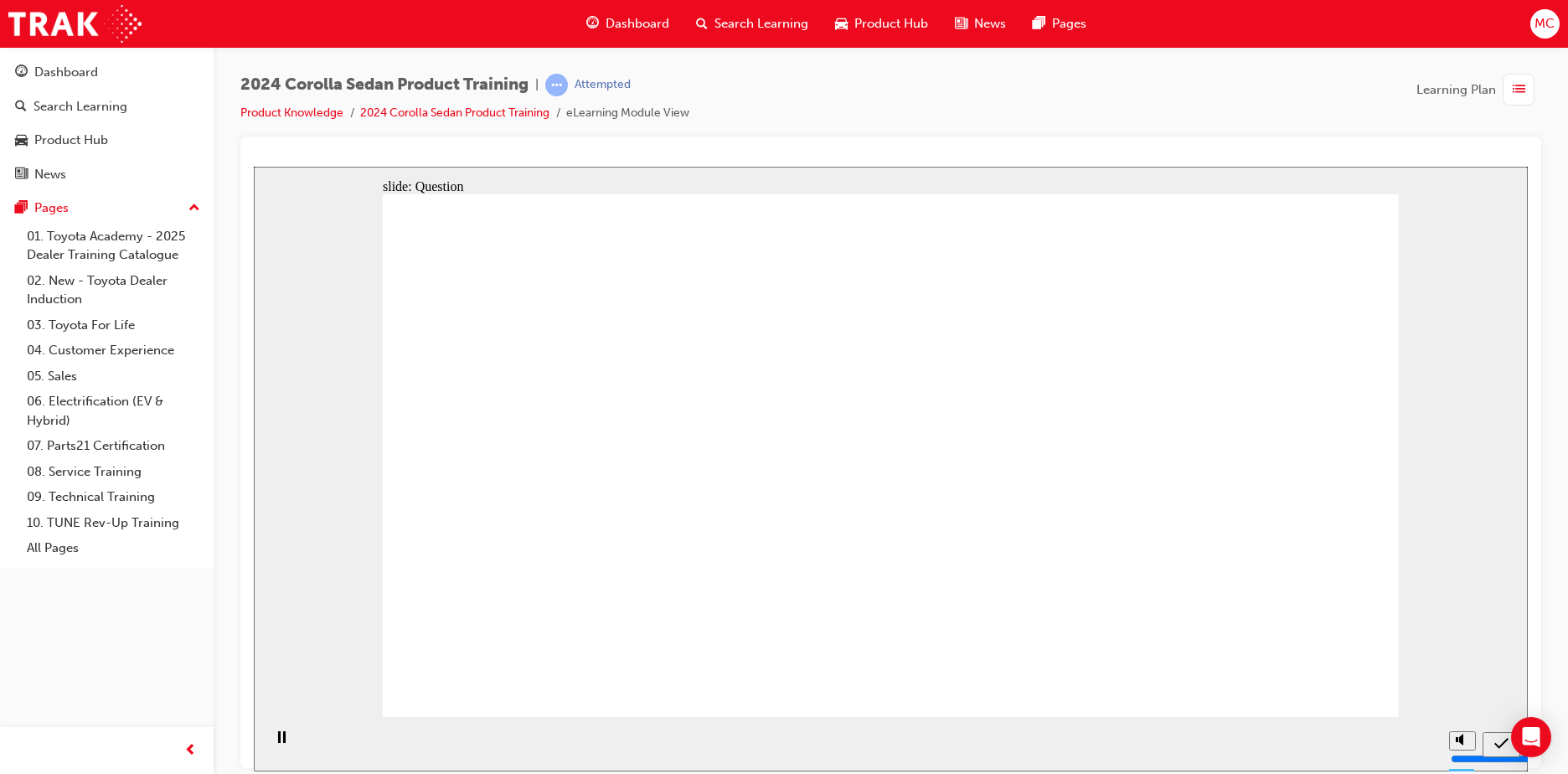
radio input "true"
drag, startPoint x: 801, startPoint y: 442, endPoint x: 961, endPoint y: 595, distance: 221.4
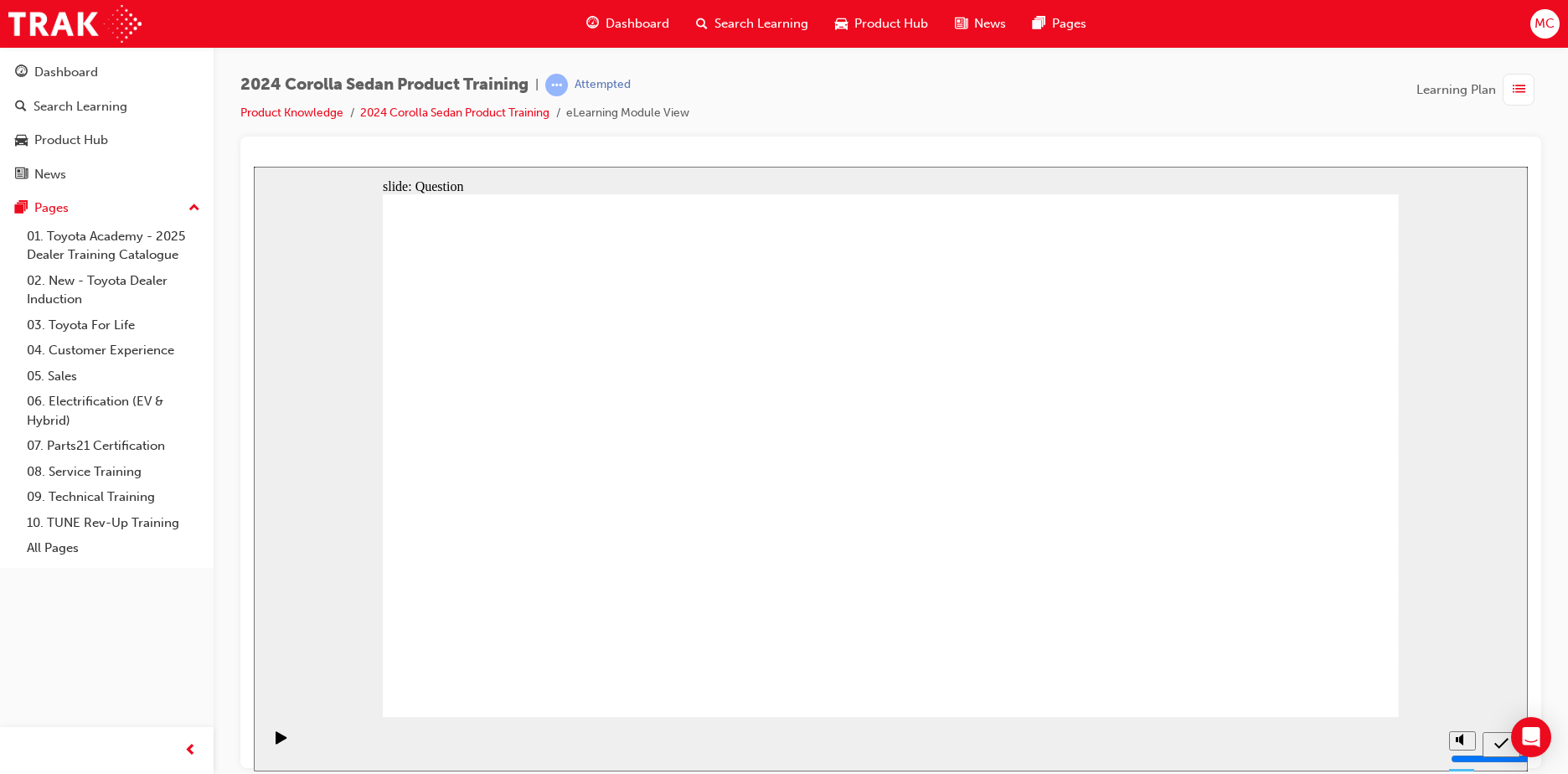
drag, startPoint x: 957, startPoint y: 454, endPoint x: 624, endPoint y: 639, distance: 380.9
drag, startPoint x: 640, startPoint y: 460, endPoint x: 1146, endPoint y: 606, distance: 526.6
drag, startPoint x: 1126, startPoint y: 460, endPoint x: 814, endPoint y: 612, distance: 347.1
